Goal: Navigation & Orientation: Find specific page/section

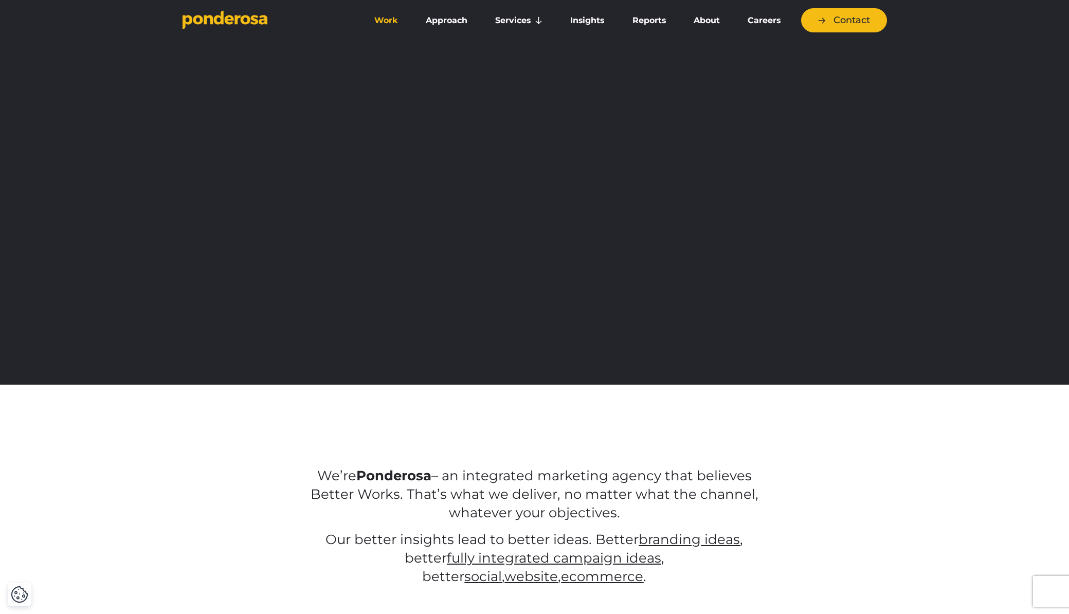
click at [377, 17] on link "Work" at bounding box center [385, 21] width 47 height 22
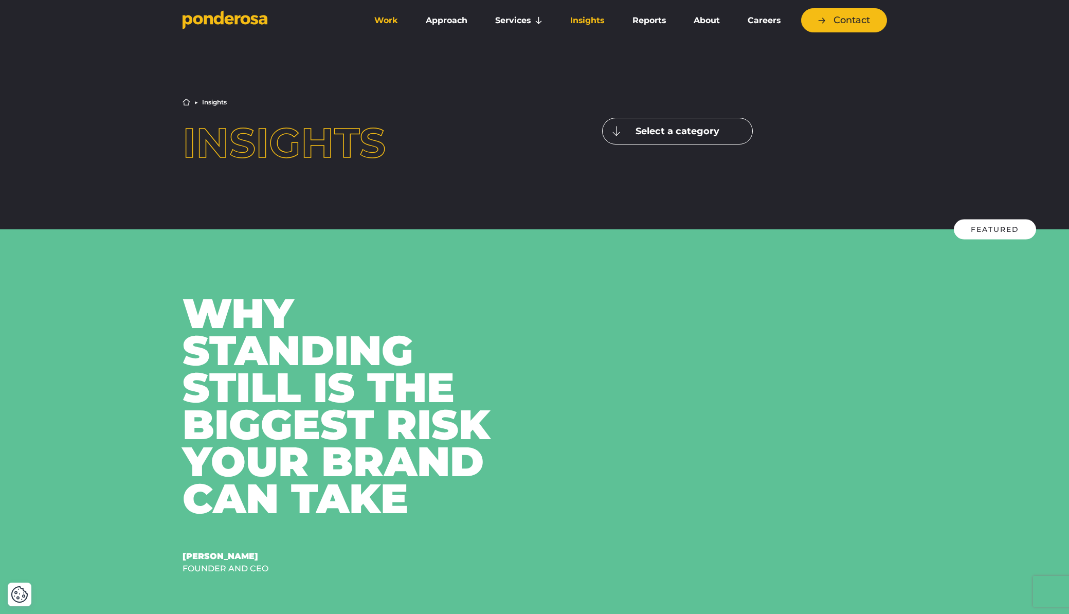
click at [379, 24] on link "Work" at bounding box center [385, 21] width 47 height 22
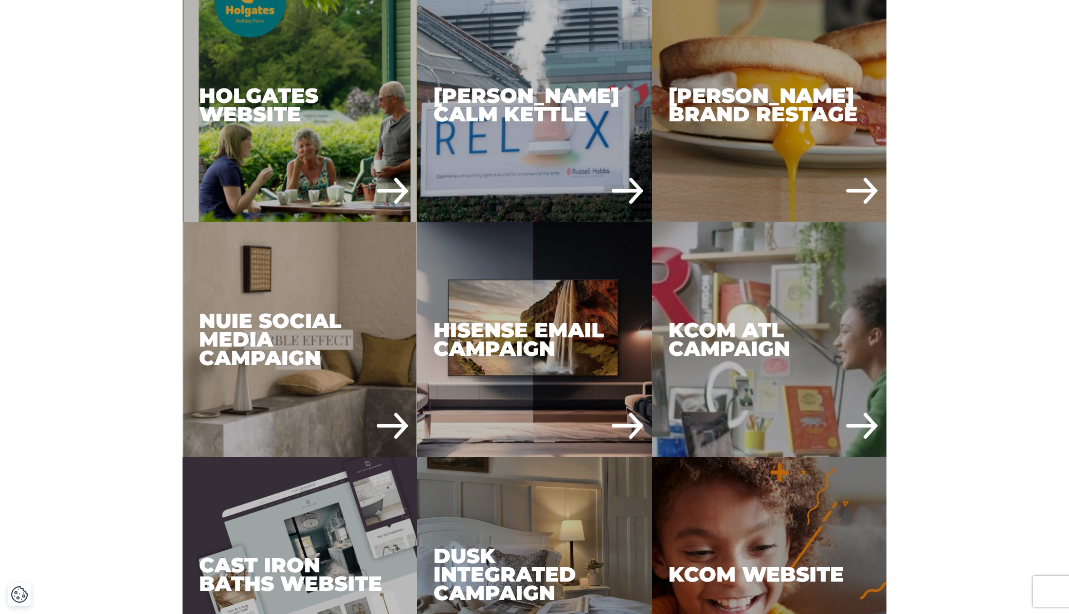
scroll to position [525, 0]
